Goal: Task Accomplishment & Management: Use online tool/utility

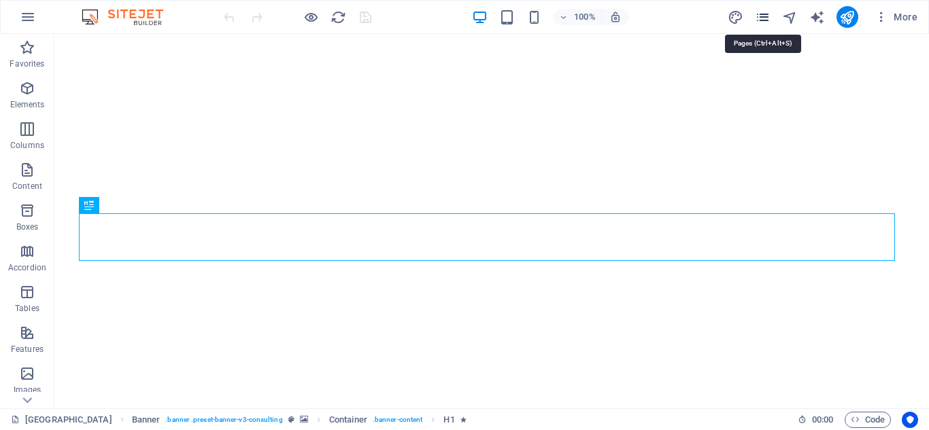
click at [768, 21] on icon "pages" at bounding box center [763, 18] width 16 height 16
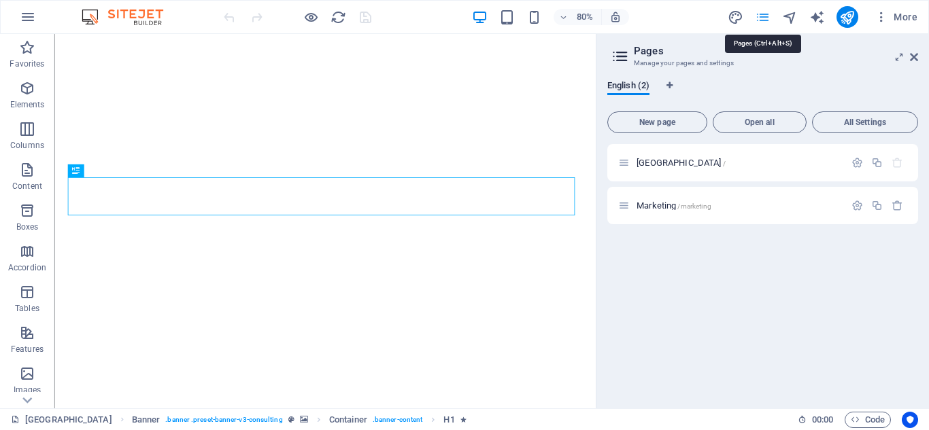
click at [766, 21] on icon "pages" at bounding box center [763, 18] width 16 height 16
click at [774, 117] on button "Open all" at bounding box center [759, 122] width 94 height 22
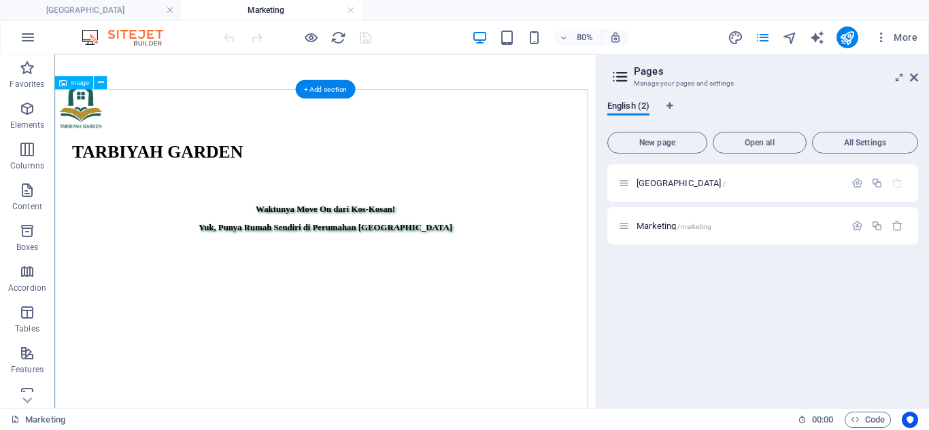
scroll to position [476, 0]
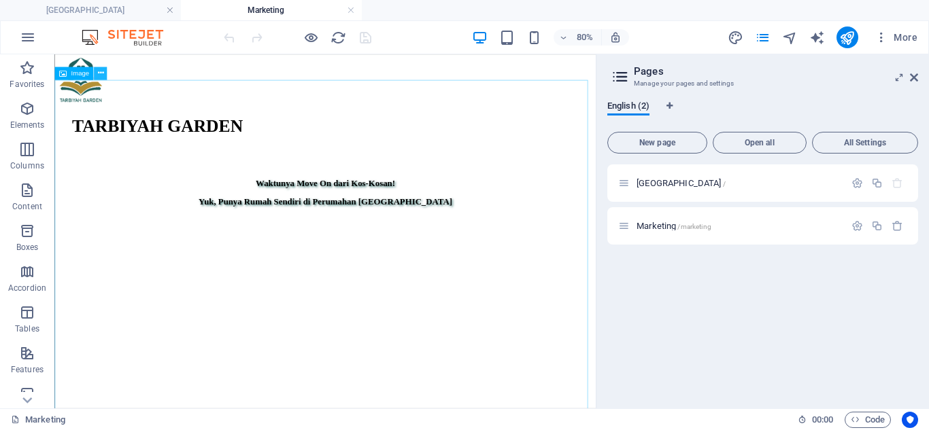
click at [101, 68] on icon at bounding box center [100, 73] width 6 height 12
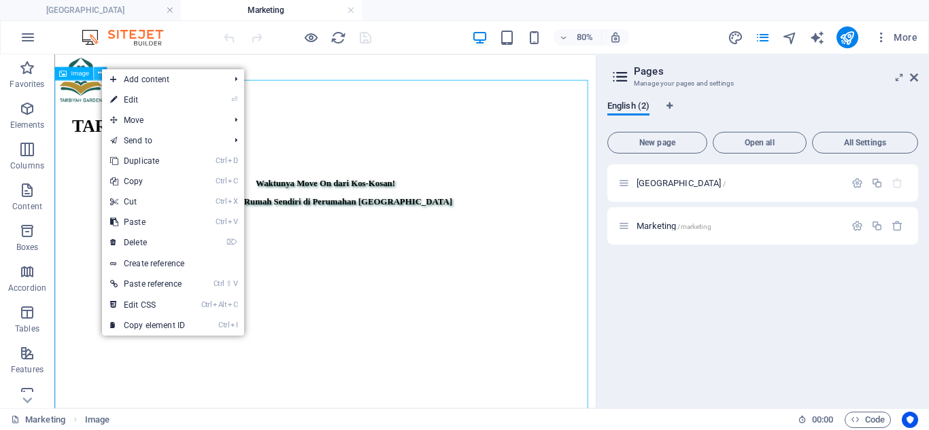
click at [101, 75] on icon at bounding box center [100, 73] width 6 height 12
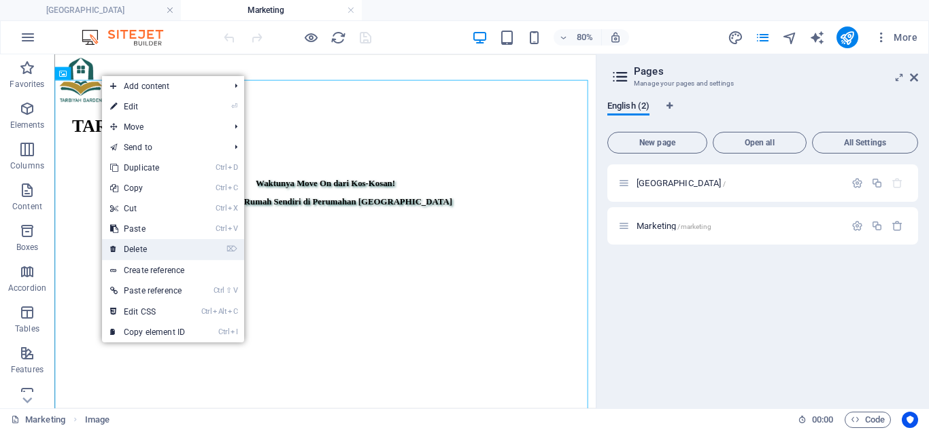
click at [154, 243] on link "⌦ Delete" at bounding box center [147, 249] width 91 height 20
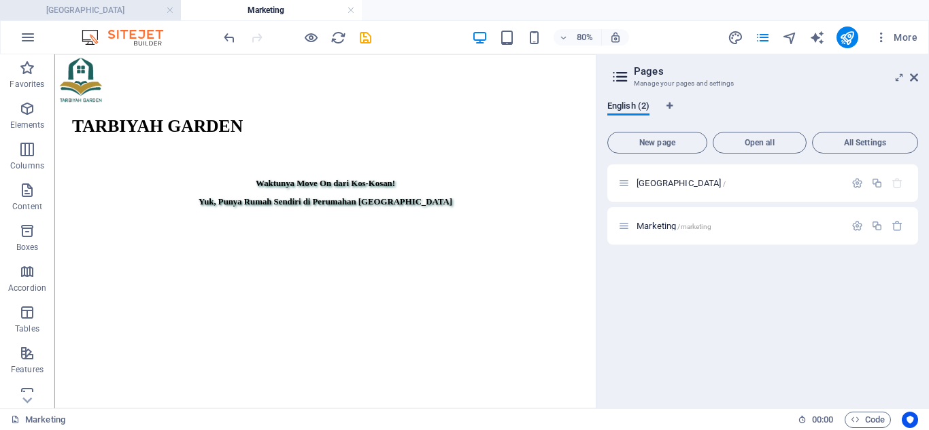
click at [111, 11] on h4 "[GEOGRAPHIC_DATA]" at bounding box center [90, 10] width 181 height 15
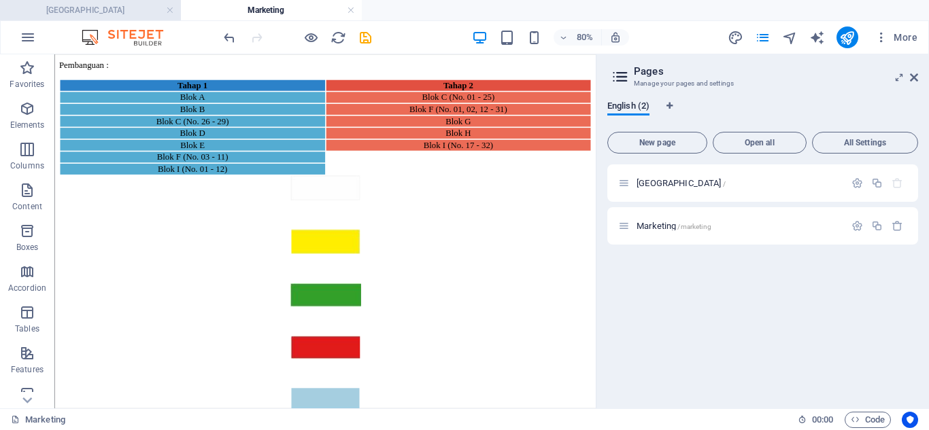
scroll to position [0, 0]
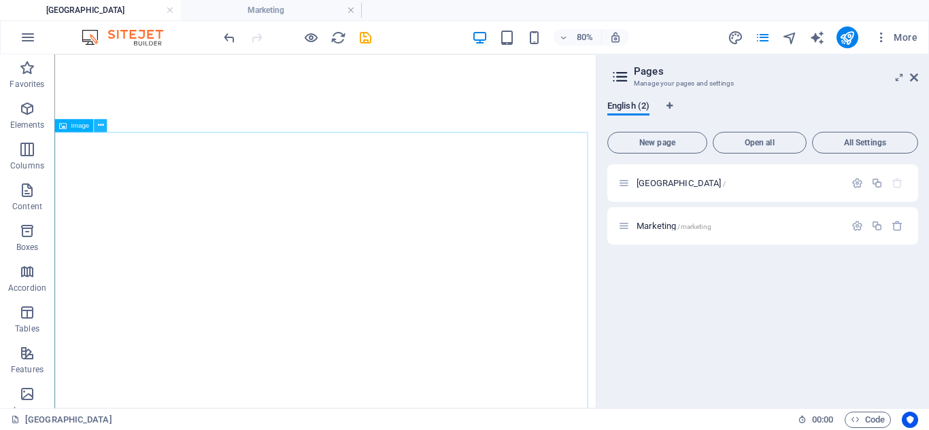
click at [98, 126] on icon at bounding box center [100, 126] width 6 height 12
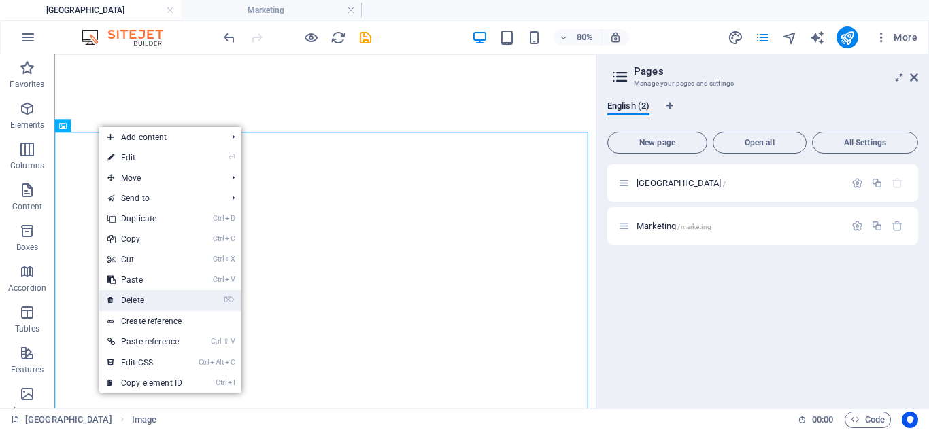
click at [157, 298] on link "⌦ Delete" at bounding box center [144, 300] width 91 height 20
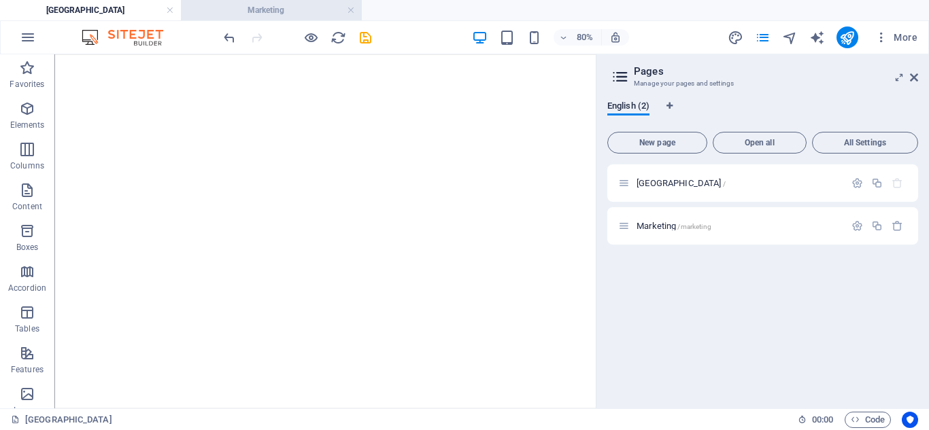
click at [214, 12] on h4 "Marketing" at bounding box center [271, 10] width 181 height 15
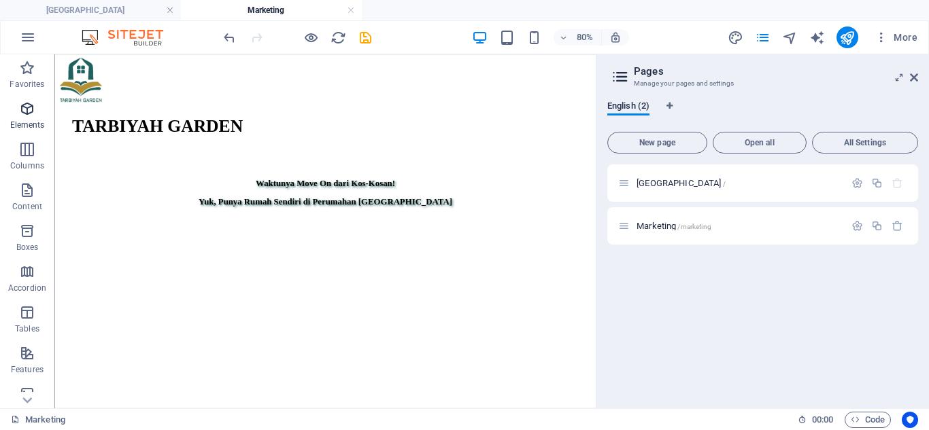
click at [16, 116] on span "Elements" at bounding box center [27, 117] width 54 height 33
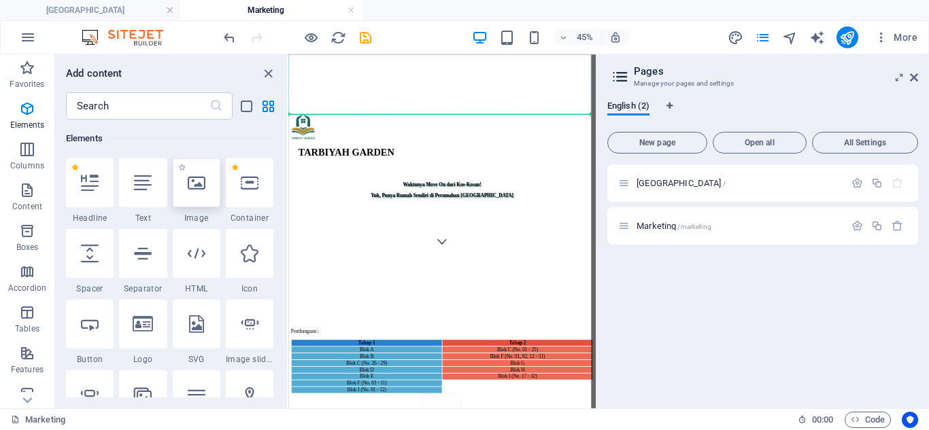
scroll to position [341, 0]
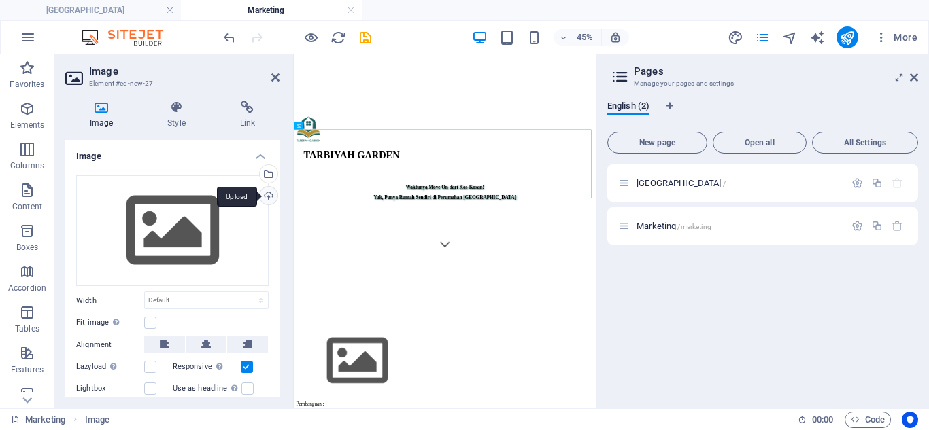
click at [270, 195] on div "Upload" at bounding box center [267, 197] width 20 height 20
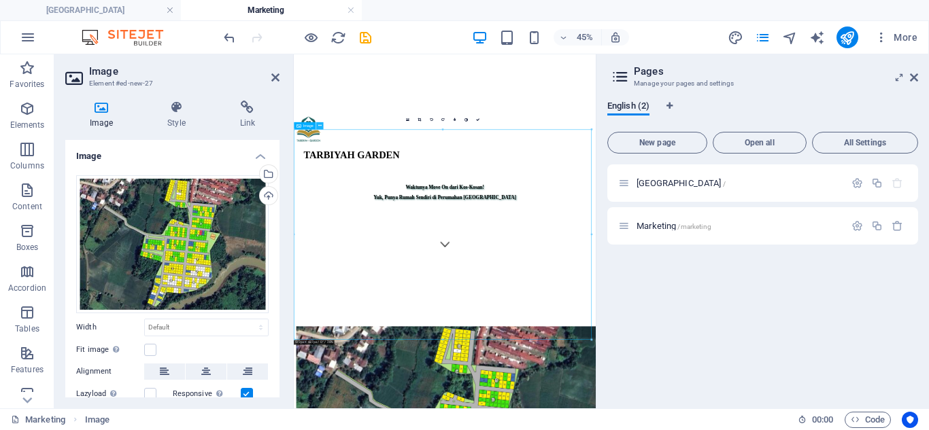
click at [318, 126] on icon at bounding box center [318, 125] width 3 height 6
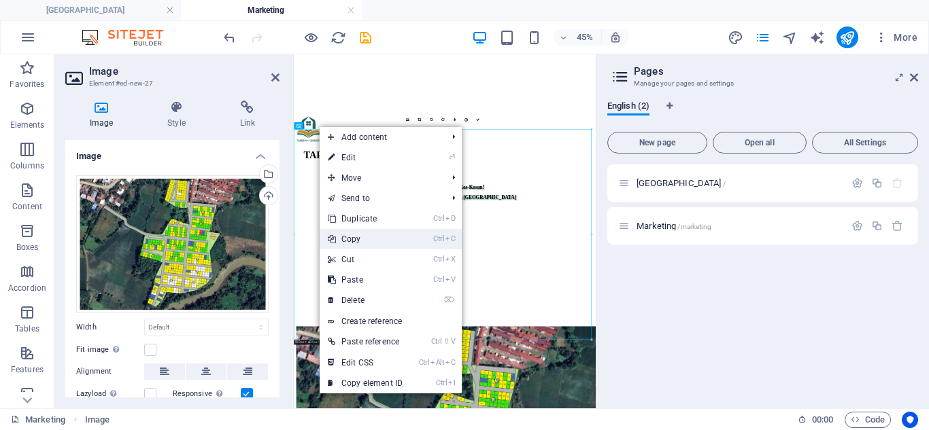
click at [365, 241] on link "Ctrl C Copy" at bounding box center [365, 239] width 91 height 20
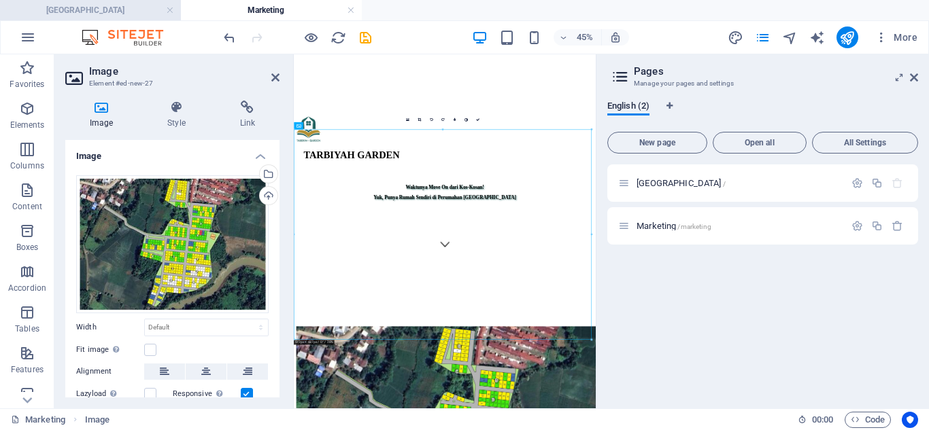
click at [91, 6] on h4 "[GEOGRAPHIC_DATA]" at bounding box center [90, 10] width 181 height 15
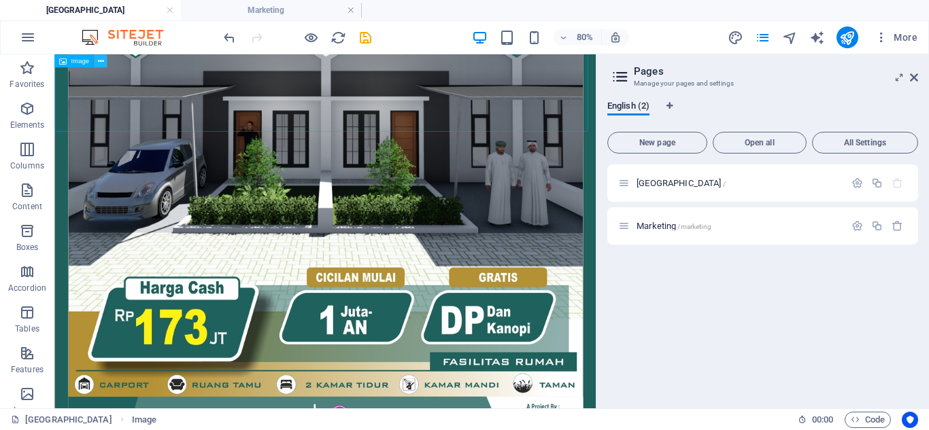
click at [105, 63] on button at bounding box center [100, 60] width 13 height 13
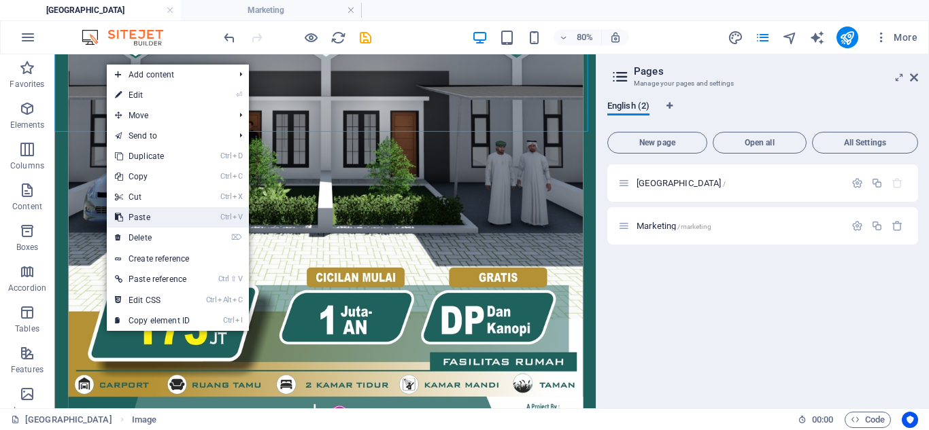
click at [139, 212] on link "Ctrl V Paste" at bounding box center [152, 217] width 91 height 20
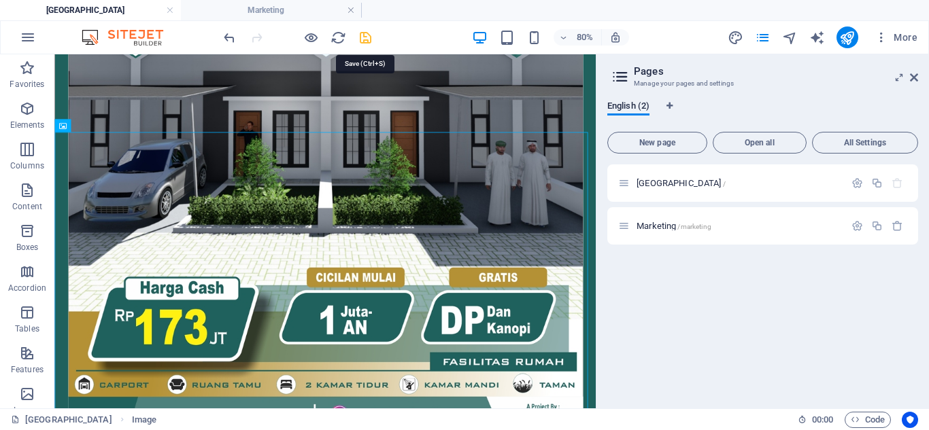
click at [366, 37] on icon "save" at bounding box center [366, 38] width 16 height 16
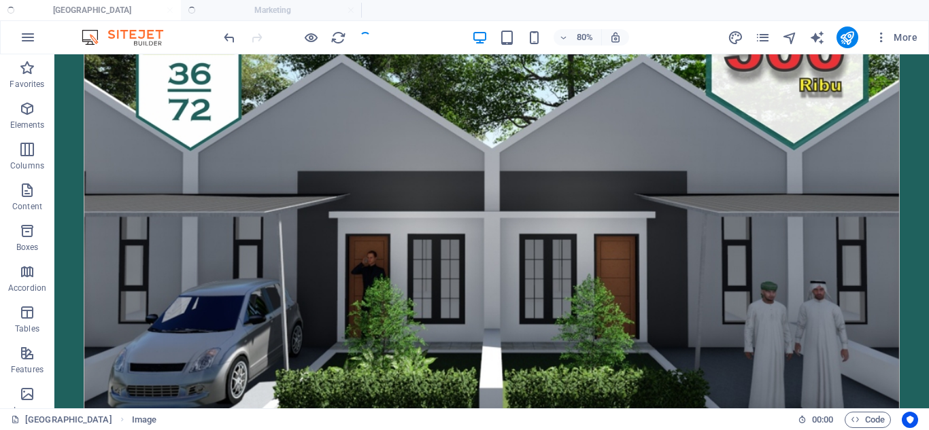
scroll to position [1682, 0]
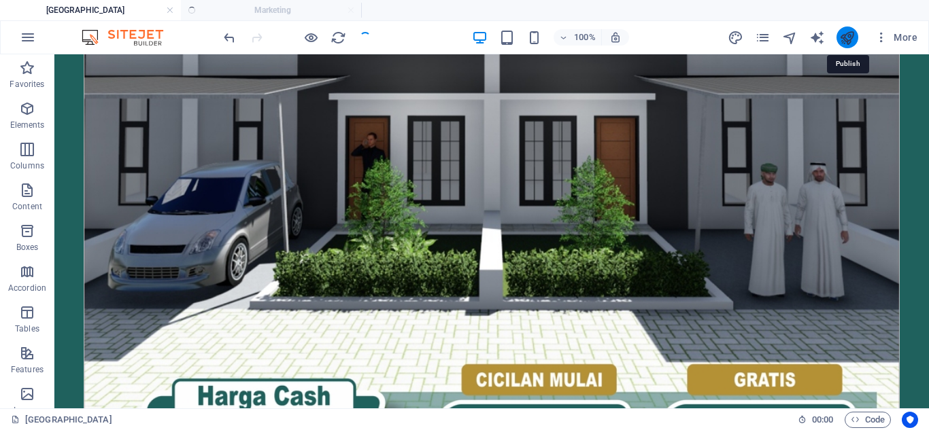
click at [853, 40] on icon "publish" at bounding box center [847, 38] width 16 height 16
